Goal: Task Accomplishment & Management: Manage account settings

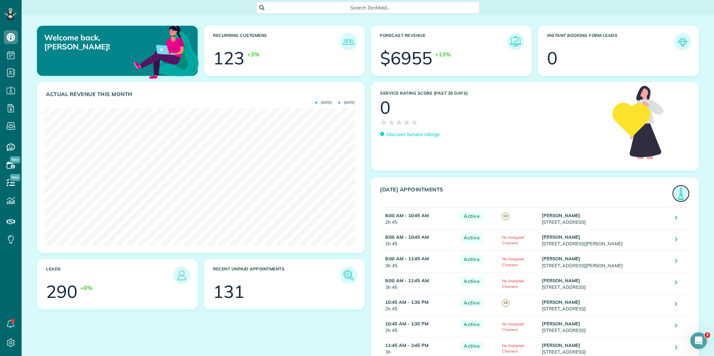
click at [680, 194] on img at bounding box center [680, 194] width 16 height 16
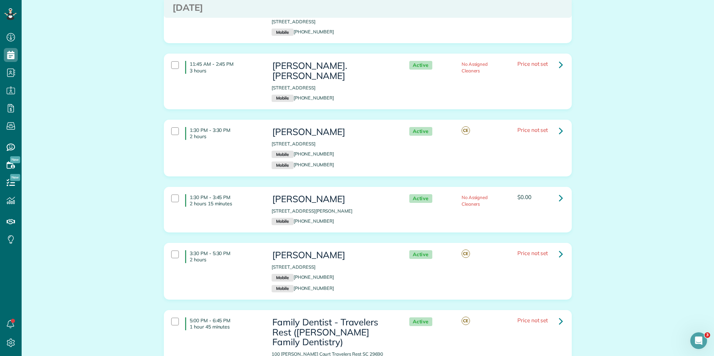
scroll to position [476, 0]
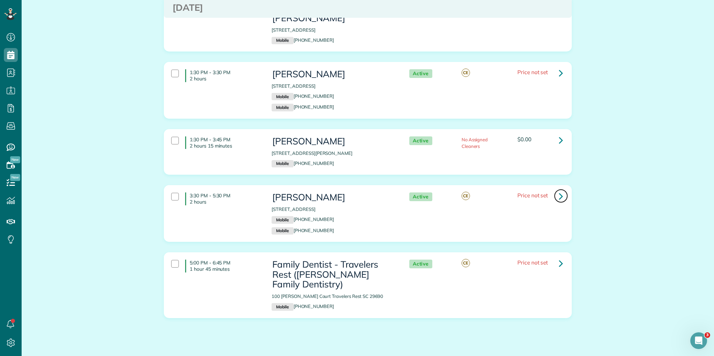
click at [558, 190] on icon at bounding box center [560, 196] width 4 height 12
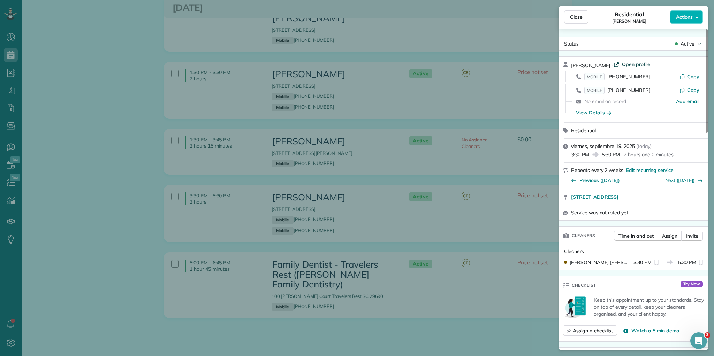
click at [625, 64] on span "Open profile" at bounding box center [636, 64] width 28 height 7
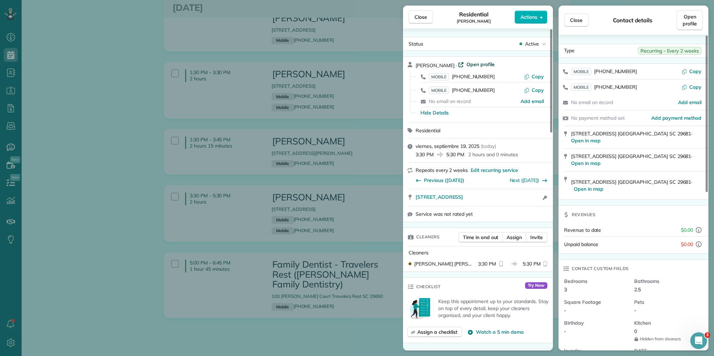
click at [470, 62] on span "Open profile" at bounding box center [480, 64] width 28 height 7
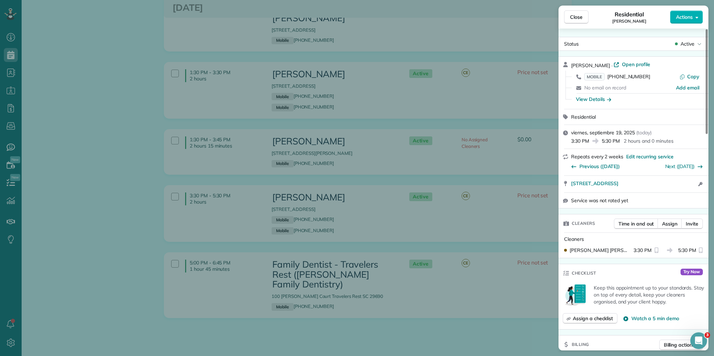
click at [79, 83] on div "Close Residential Diane Sirmans Actions Status Active Diane Sirmans · Open prof…" at bounding box center [357, 178] width 714 height 356
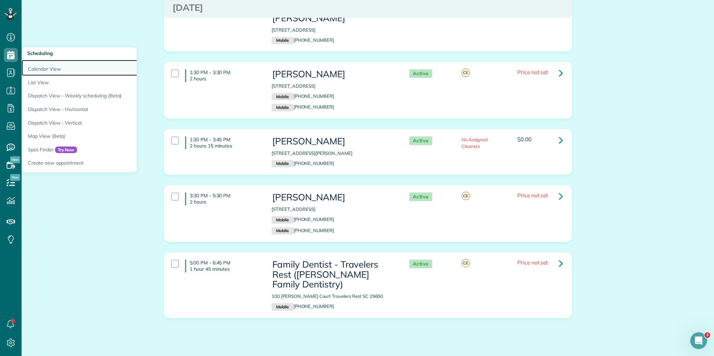
click at [52, 70] on link "Calendar View" at bounding box center [109, 68] width 174 height 16
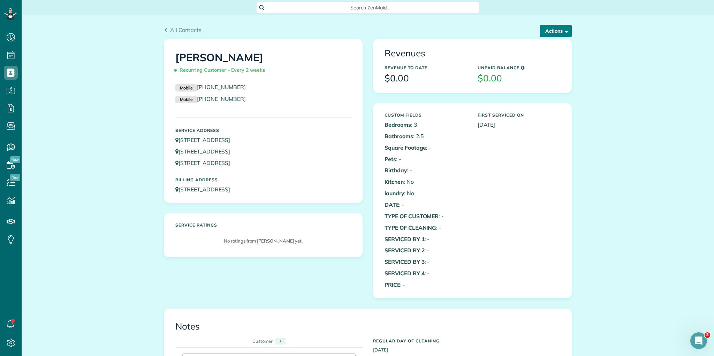
click at [562, 30] on span "button" at bounding box center [564, 30] width 5 height 5
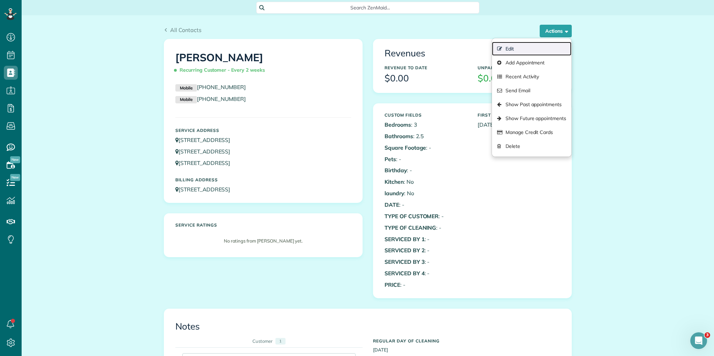
click at [513, 49] on link "Edit" at bounding box center [531, 49] width 79 height 14
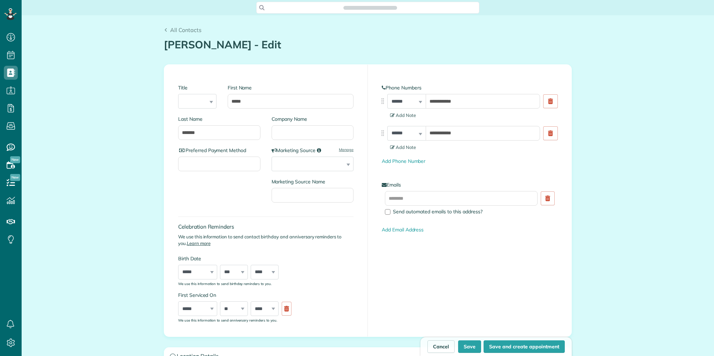
type input "**********"
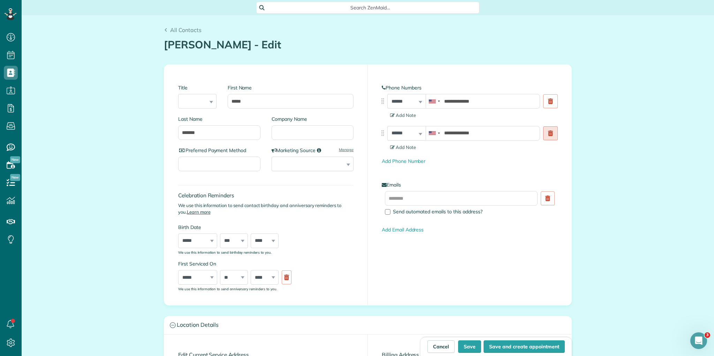
click at [549, 134] on use at bounding box center [550, 134] width 5 height 6
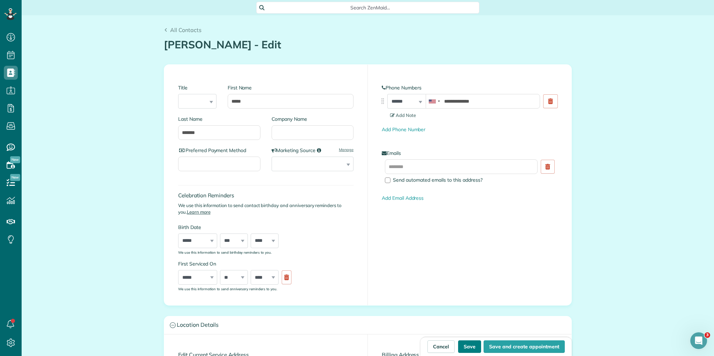
click at [473, 347] on button "Save" at bounding box center [469, 347] width 23 height 13
type input "**********"
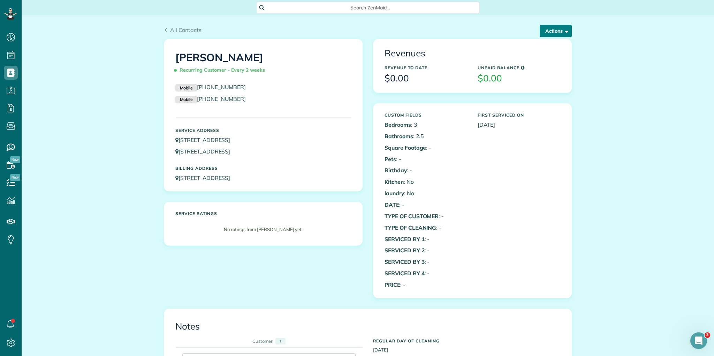
click at [565, 29] on span "button" at bounding box center [564, 30] width 5 height 5
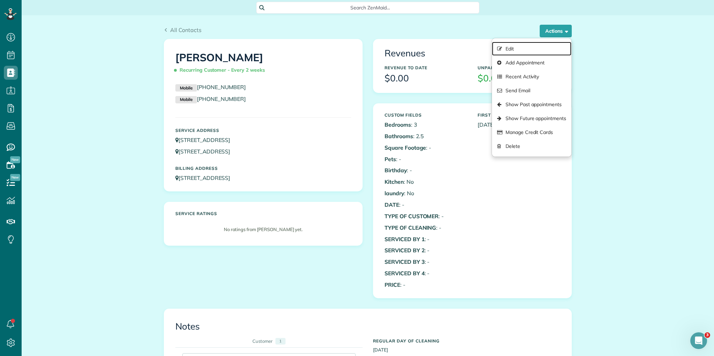
click at [516, 49] on link "Edit" at bounding box center [531, 49] width 79 height 14
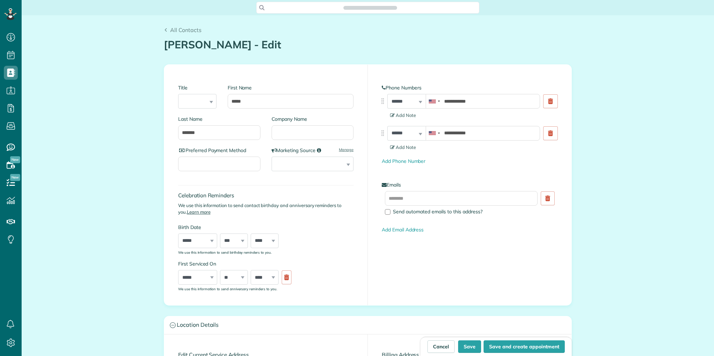
type input "**********"
click at [549, 130] on link at bounding box center [550, 133] width 15 height 14
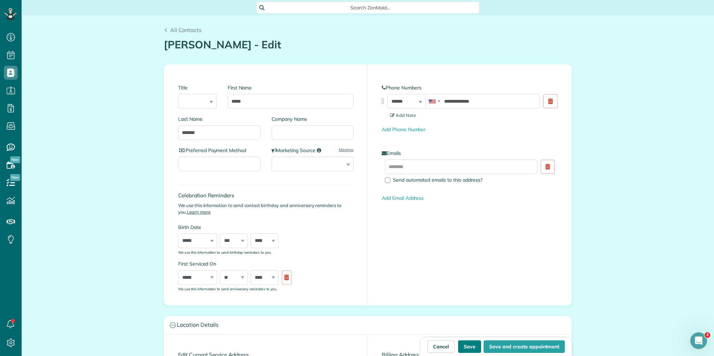
click at [466, 347] on button "Save" at bounding box center [469, 347] width 23 height 13
type input "**********"
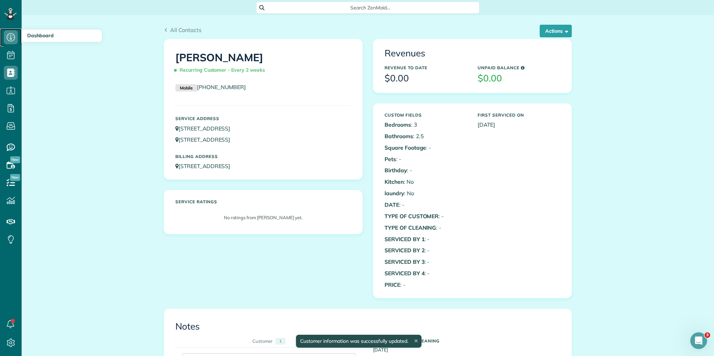
click at [10, 39] on use at bounding box center [11, 37] width 8 height 8
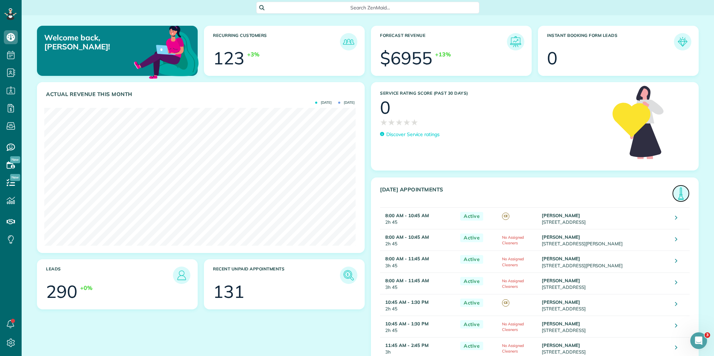
click at [678, 191] on img at bounding box center [680, 194] width 16 height 16
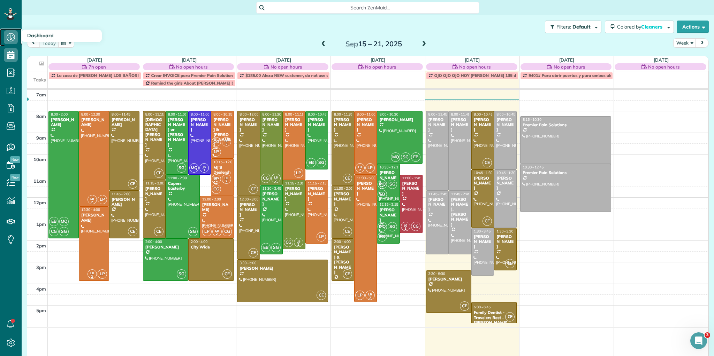
click at [10, 34] on icon at bounding box center [11, 37] width 14 height 14
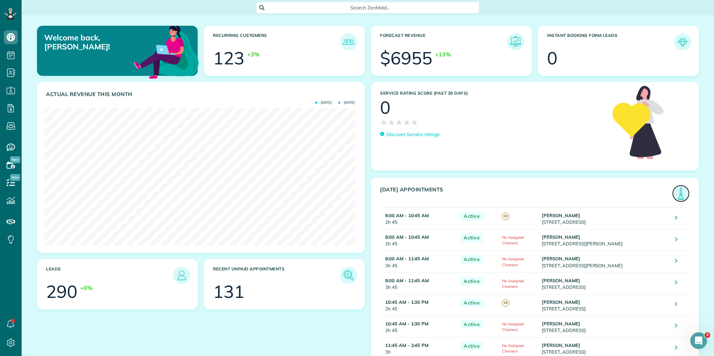
click at [678, 196] on img at bounding box center [680, 194] width 16 height 16
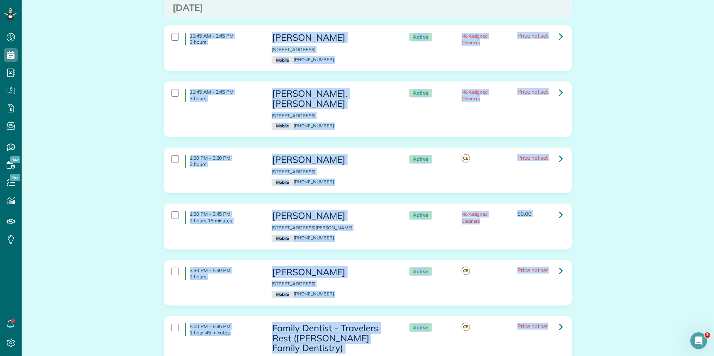
scroll to position [454, 0]
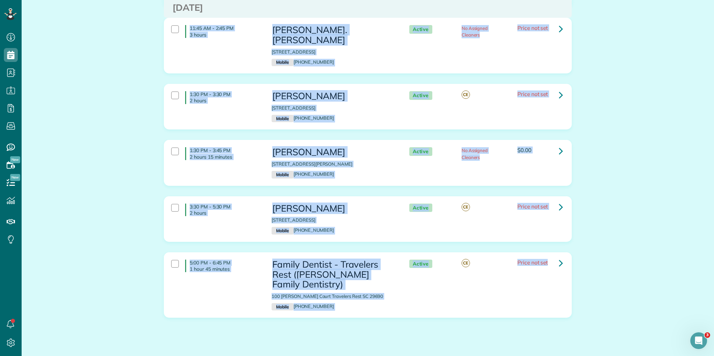
drag, startPoint x: 188, startPoint y: 86, endPoint x: 668, endPoint y: 300, distance: 525.6
click at [713, 356] on html "Dashboard Scheduling Calendar View List View Dispatch View - Weekly scheduling …" at bounding box center [357, 178] width 714 height 356
copy div "8:00 AM - 10:45 AM 2 hours 45 minutes Kristine Banah 600 Pawleys Drive Simpsonv…"
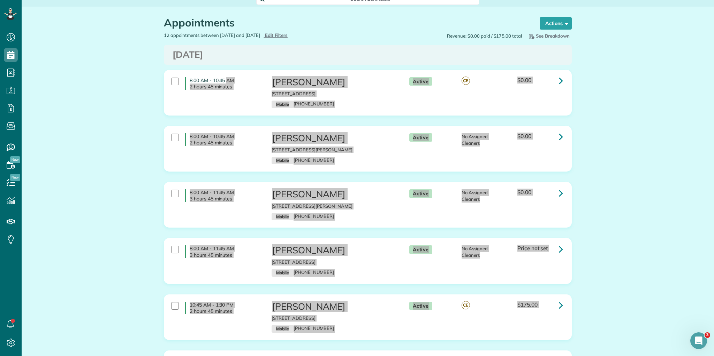
scroll to position [8, 0]
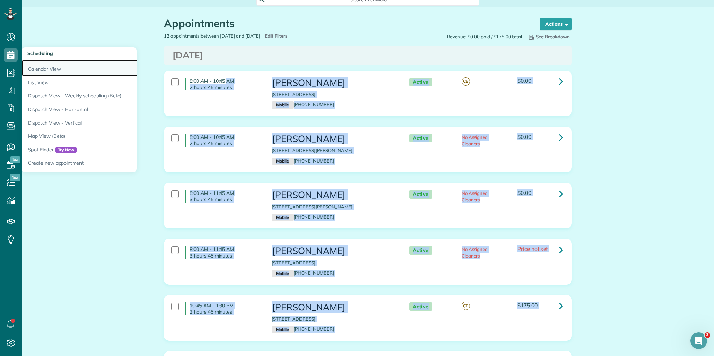
click at [41, 68] on link "Calendar View" at bounding box center [109, 68] width 174 height 16
click at [45, 67] on link "Calendar View" at bounding box center [109, 68] width 174 height 16
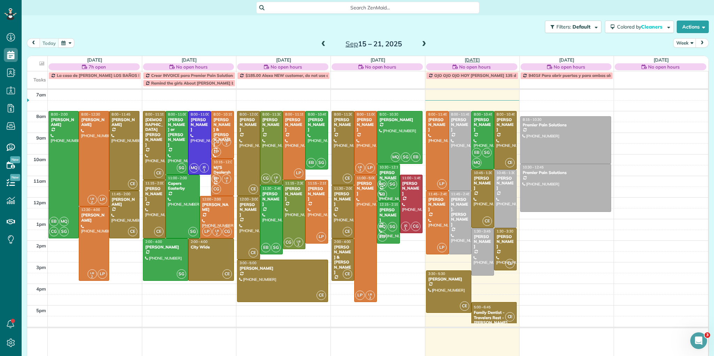
click at [469, 59] on link "[DATE]" at bounding box center [471, 60] width 15 height 6
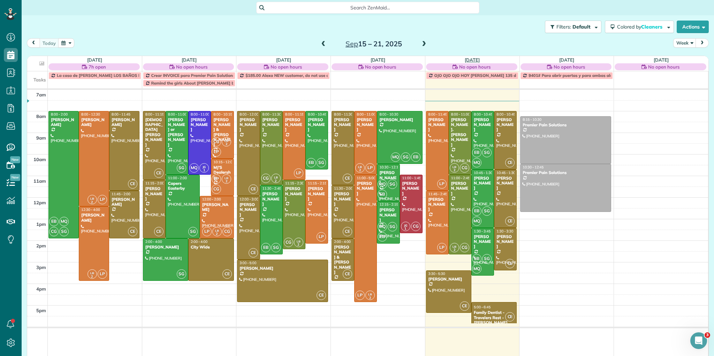
click at [466, 59] on link "[DATE]" at bounding box center [471, 60] width 15 height 6
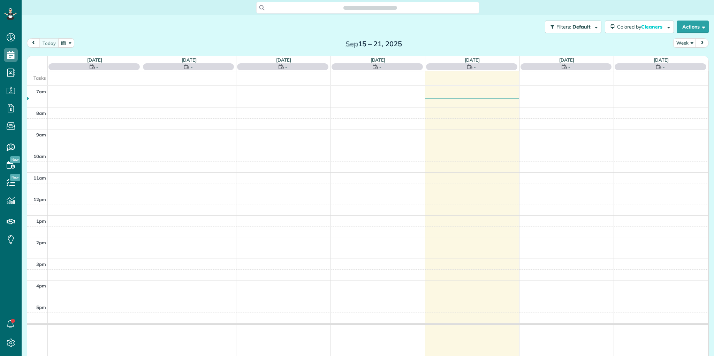
scroll to position [3, 3]
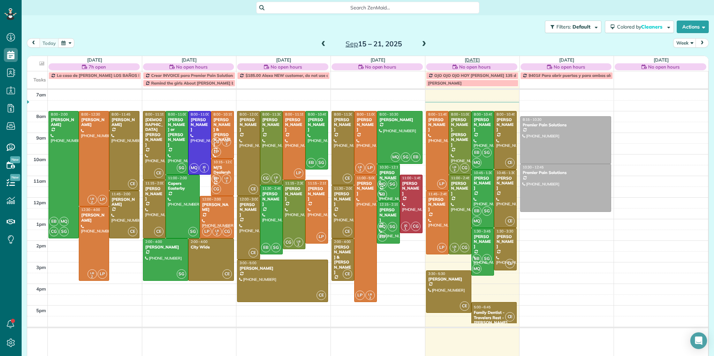
click at [469, 58] on link "[DATE]" at bounding box center [471, 60] width 15 height 6
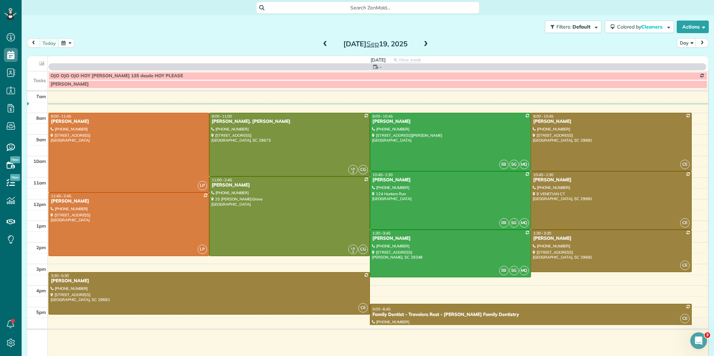
scroll to position [0, 0]
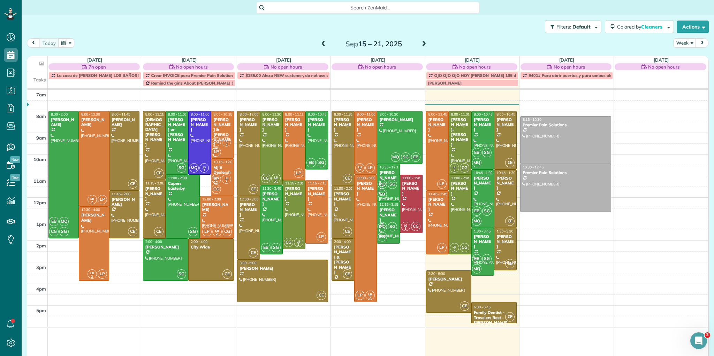
click at [464, 60] on link "[DATE]" at bounding box center [471, 60] width 15 height 6
